Goal: Information Seeking & Learning: Learn about a topic

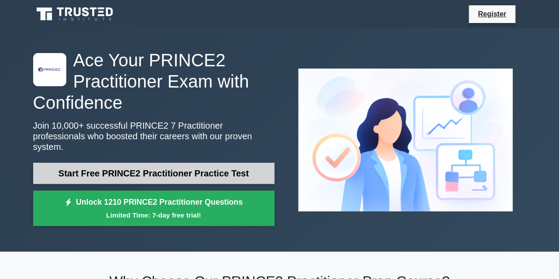
click at [144, 163] on link "Start Free PRINCE2 Practitioner Practice Test" at bounding box center [153, 173] width 241 height 21
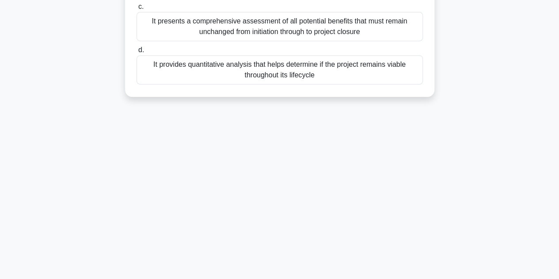
click at [166, 69] on div "It provides quantitative analysis that helps determine if the project remains v…" at bounding box center [280, 69] width 287 height 29
click at [137, 53] on input "d. It provides quantitative analysis that helps determine if the project remain…" at bounding box center [137, 50] width 0 height 6
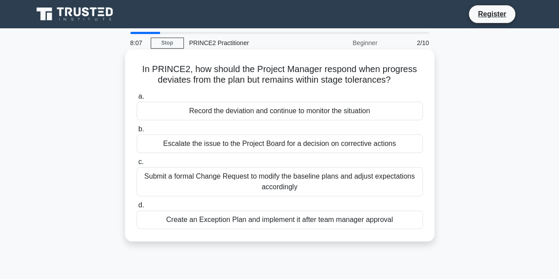
click at [253, 225] on div "Create an Exception Plan and implement it after team manager approval" at bounding box center [280, 220] width 287 height 19
click at [137, 208] on input "d. Create an Exception Plan and implement it after team manager approval" at bounding box center [137, 206] width 0 height 6
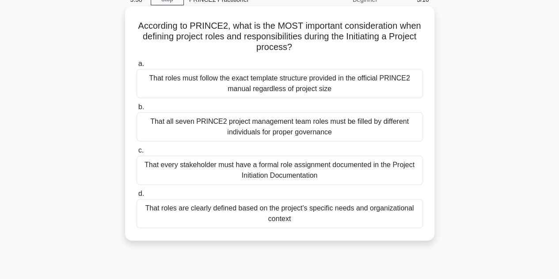
scroll to position [43, 0]
click at [264, 166] on div "That every stakeholder must have a formal role assignment documented in the Pro…" at bounding box center [280, 170] width 287 height 29
click at [137, 153] on input "c. That every stakeholder must have a formal role assignment documented in the …" at bounding box center [137, 151] width 0 height 6
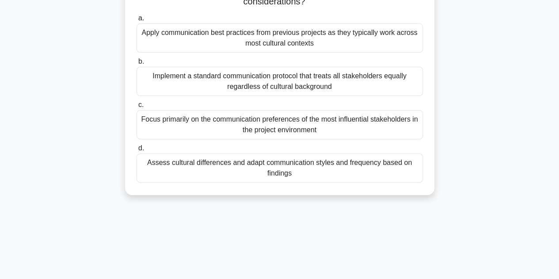
scroll to position [88, 0]
click at [296, 46] on div "Apply communication best practices from previous projects as they typically wor…" at bounding box center [280, 38] width 287 height 29
click at [137, 22] on input "a. Apply communication best practices from previous projects as they typically …" at bounding box center [137, 19] width 0 height 6
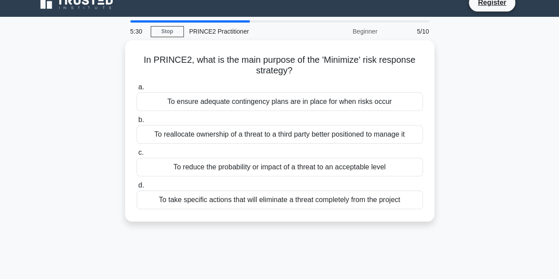
scroll to position [0, 0]
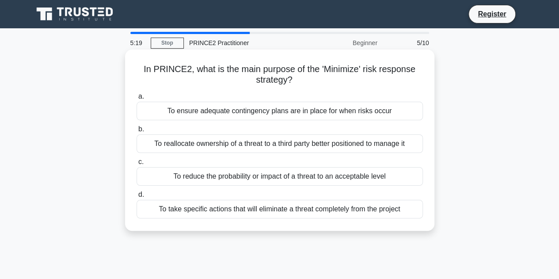
click at [269, 211] on div "To take specific actions that will eliminate a threat completely from the proje…" at bounding box center [280, 209] width 287 height 19
click at [137, 198] on input "d. To take specific actions that will eliminate a threat completely from the pr…" at bounding box center [137, 195] width 0 height 6
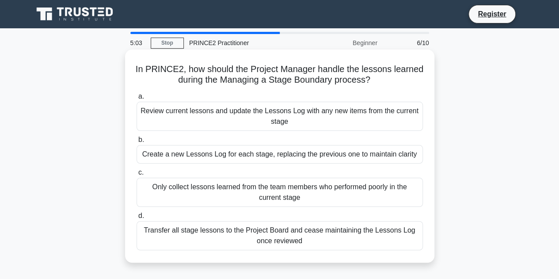
click at [248, 123] on div "Review current lessons and update the Lessons Log with any new items from the c…" at bounding box center [280, 116] width 287 height 29
click at [137, 100] on input "a. Review current lessons and update the Lessons Log with any new items from th…" at bounding box center [137, 97] width 0 height 6
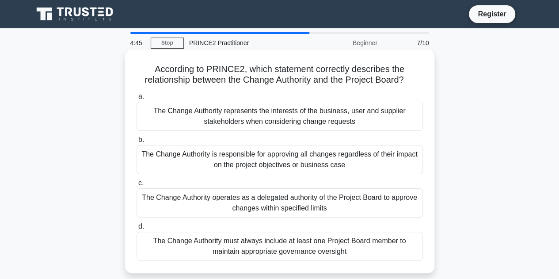
click at [250, 203] on div "The Change Authority operates as a delegated authority of the Project Board to …" at bounding box center [280, 202] width 287 height 29
click at [137, 186] on input "c. The Change Authority operates as a delegated authority of the Project Board …" at bounding box center [137, 183] width 0 height 6
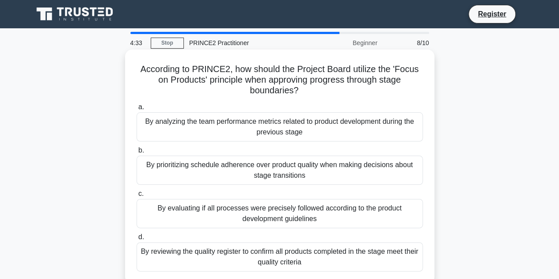
click at [248, 253] on div "By reviewing the quality register to confirm all products completed in the stag…" at bounding box center [280, 256] width 287 height 29
click at [137, 240] on input "d. By reviewing the quality register to confirm all products completed in the s…" at bounding box center [137, 237] width 0 height 6
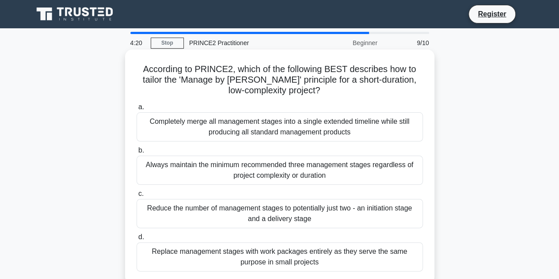
click at [268, 174] on div "Always maintain the minimum recommended three management stages regardless of p…" at bounding box center [280, 170] width 287 height 29
click at [137, 153] on input "b. Always maintain the minimum recommended three management stages regardless o…" at bounding box center [137, 151] width 0 height 6
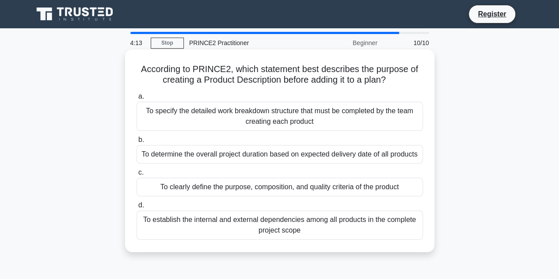
click at [268, 120] on div "To specify the detailed work breakdown structure that must be completed by the …" at bounding box center [280, 116] width 287 height 29
click at [137, 100] on input "a. To specify the detailed work breakdown structure that must be completed by t…" at bounding box center [137, 97] width 0 height 6
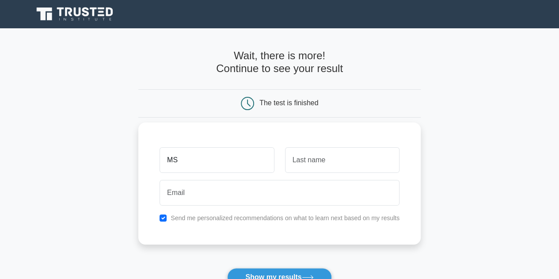
type input "MS"
click at [342, 154] on input "text" at bounding box center [342, 160] width 115 height 26
type input "Rizal"
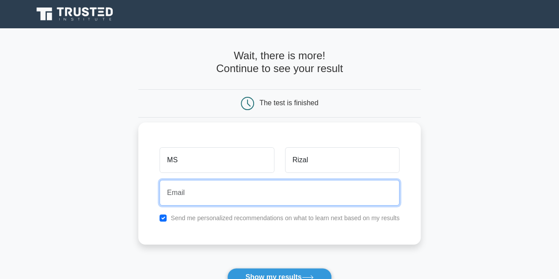
click at [279, 193] on input "email" at bounding box center [280, 193] width 240 height 26
type input "m"
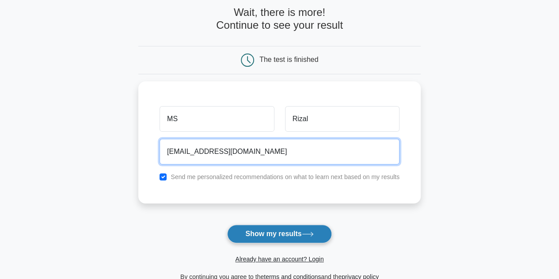
scroll to position [43, 0]
type input "[EMAIL_ADDRESS][DOMAIN_NAME]"
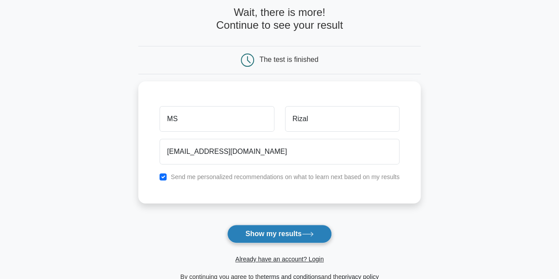
click at [275, 232] on button "Show my results" at bounding box center [279, 234] width 104 height 19
